Goal: Task Accomplishment & Management: Complete application form

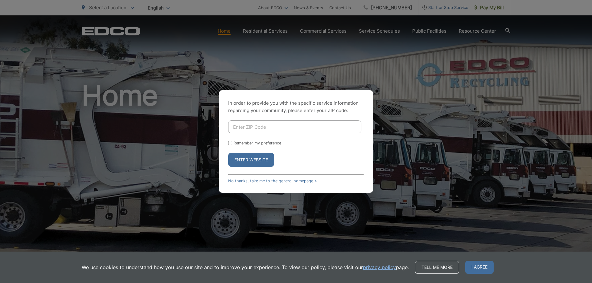
click at [273, 124] on input "Enter ZIP Code" at bounding box center [294, 127] width 133 height 13
type input "90712"
click at [231, 144] on input "Remember my preference" at bounding box center [230, 143] width 4 height 4
checkbox input "true"
click at [245, 159] on button "Enter Website" at bounding box center [251, 160] width 46 height 14
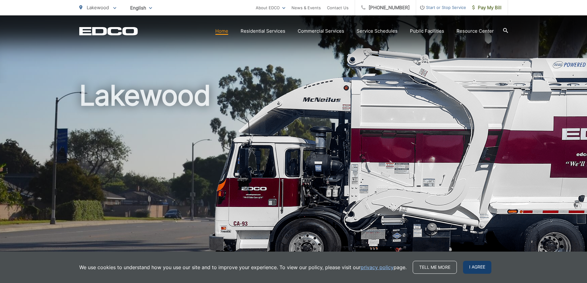
click at [478, 267] on span "I agree" at bounding box center [477, 267] width 28 height 13
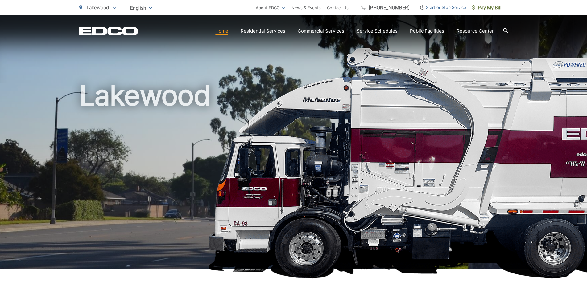
click at [457, 136] on h1 "Lakewood" at bounding box center [293, 177] width 429 height 195
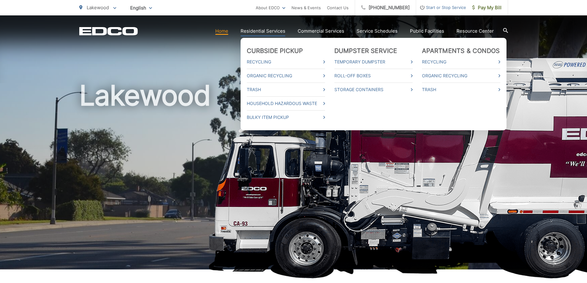
click at [250, 30] on link "Residential Services" at bounding box center [263, 30] width 45 height 7
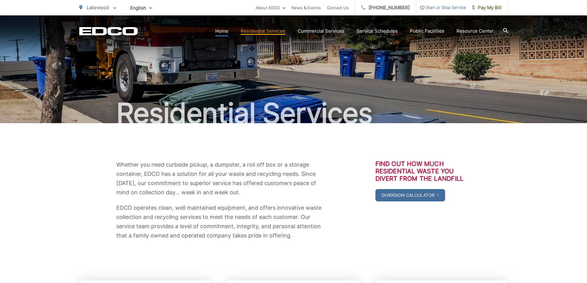
click at [222, 30] on link "Home" at bounding box center [221, 30] width 13 height 7
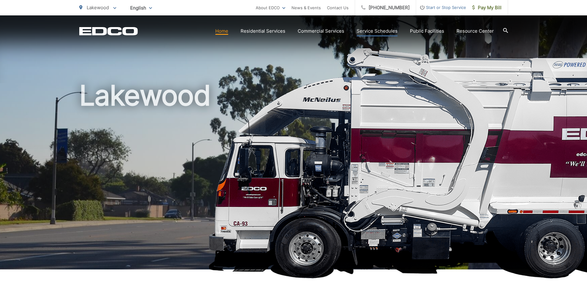
click at [375, 31] on link "Service Schedules" at bounding box center [377, 30] width 41 height 7
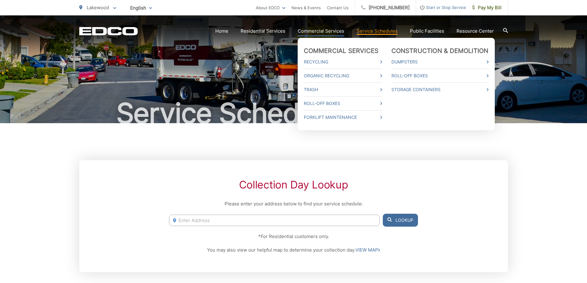
click at [329, 33] on link "Commercial Services" at bounding box center [321, 30] width 47 height 7
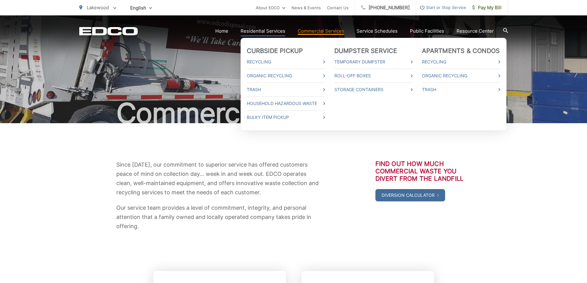
click at [266, 33] on link "Residential Services" at bounding box center [263, 30] width 45 height 7
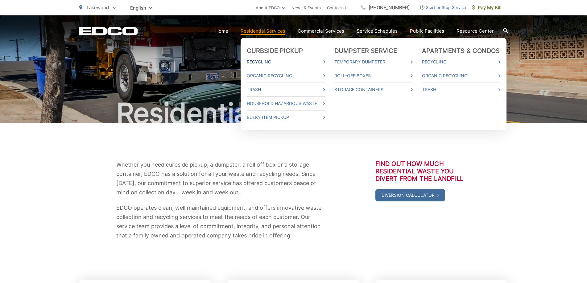
click at [264, 60] on link "Recycling" at bounding box center [286, 61] width 78 height 7
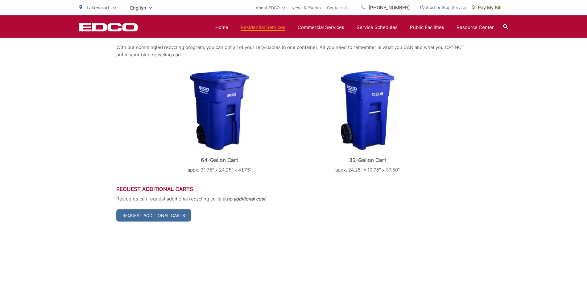
scroll to position [63, 0]
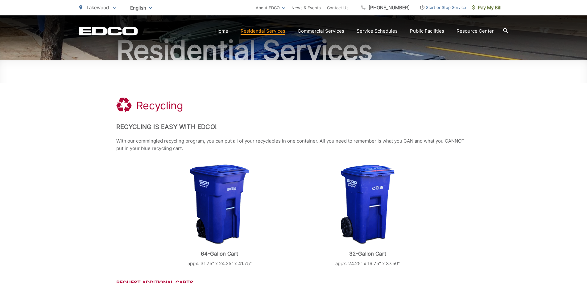
click at [436, 9] on span "Start or Stop Service" at bounding box center [441, 7] width 50 height 7
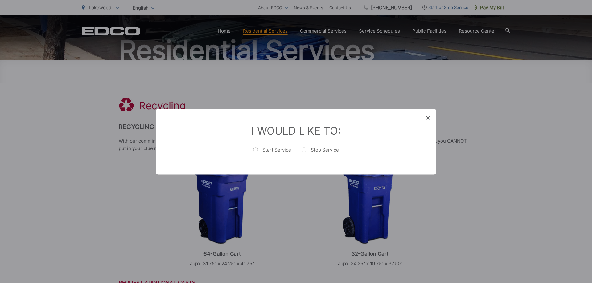
drag, startPoint x: 428, startPoint y: 117, endPoint x: 470, endPoint y: 120, distance: 42.1
click at [428, 118] on icon at bounding box center [428, 118] width 4 height 4
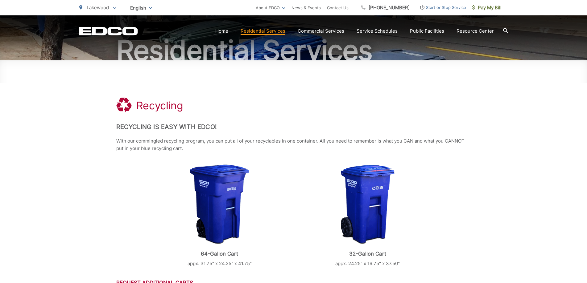
click at [303, 172] on div at bounding box center [367, 205] width 133 height 80
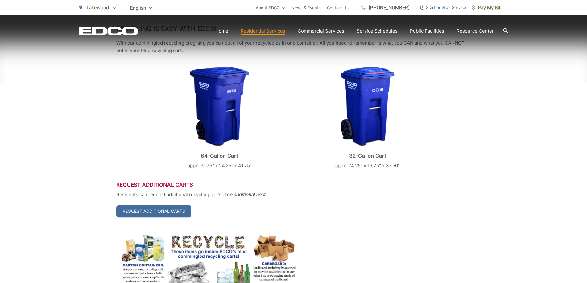
scroll to position [180, 0]
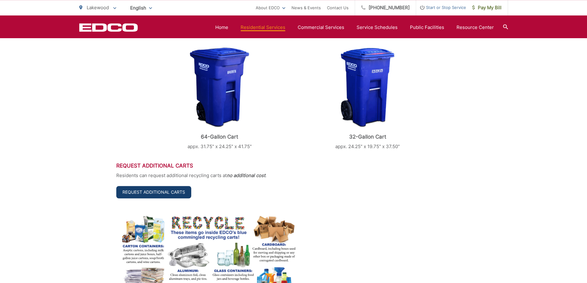
click at [150, 193] on link "Request Additional Carts" at bounding box center [153, 192] width 75 height 12
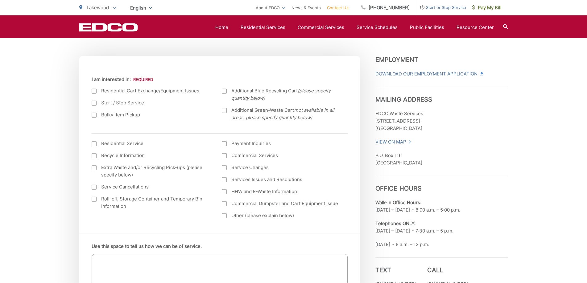
scroll to position [205, 0]
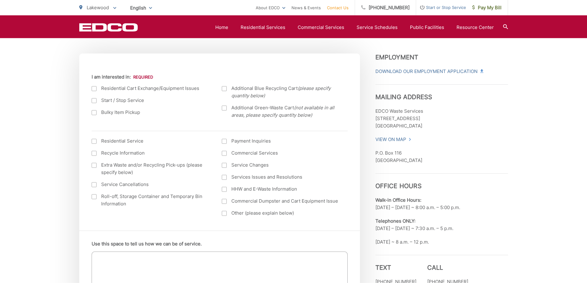
click at [94, 89] on div at bounding box center [94, 88] width 5 height 5
click at [0, 0] on input "I am interested in:" at bounding box center [0, 0] width 0 height 0
click at [176, 271] on textarea "Use this space to tell us how we can be of service." at bounding box center [220, 270] width 256 height 37
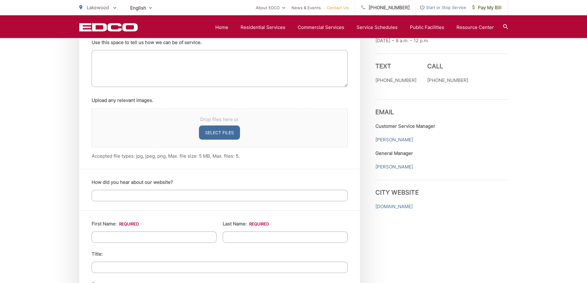
scroll to position [418, 0]
